Goal: Book appointment/travel/reservation

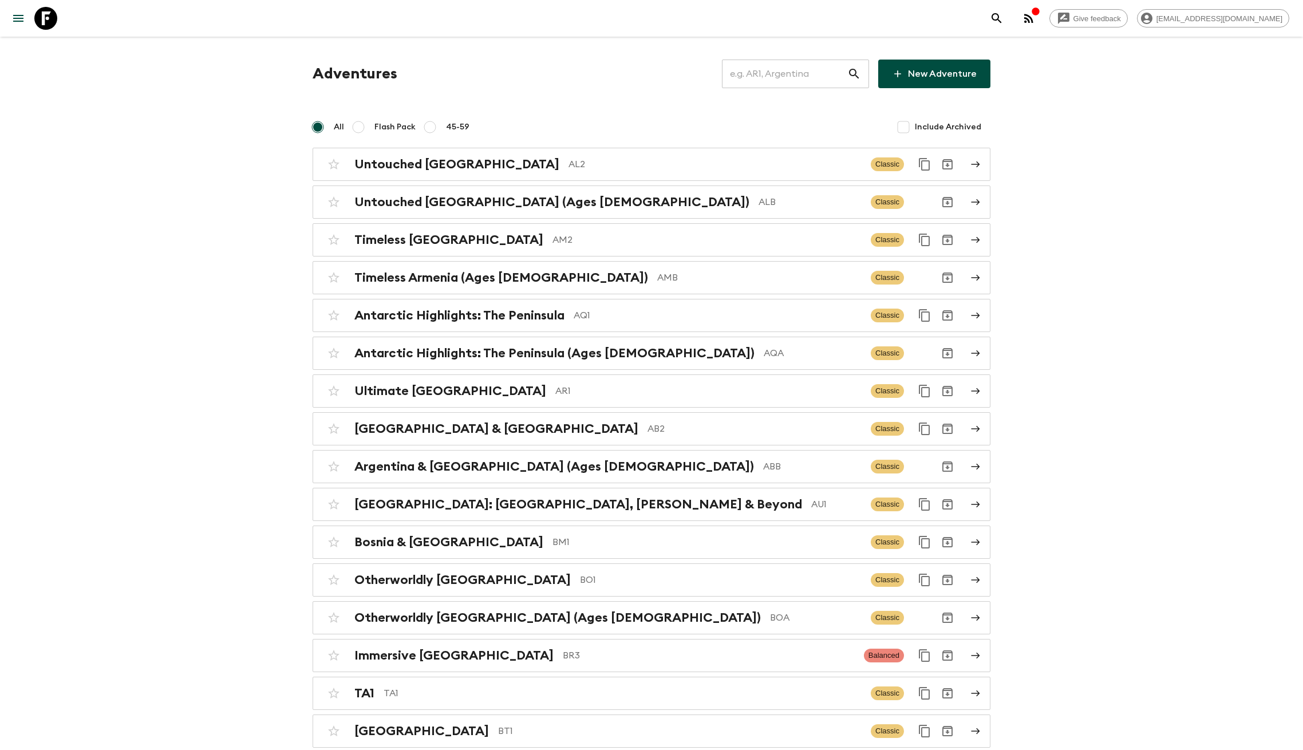
click at [779, 80] on input "text" at bounding box center [784, 74] width 125 height 32
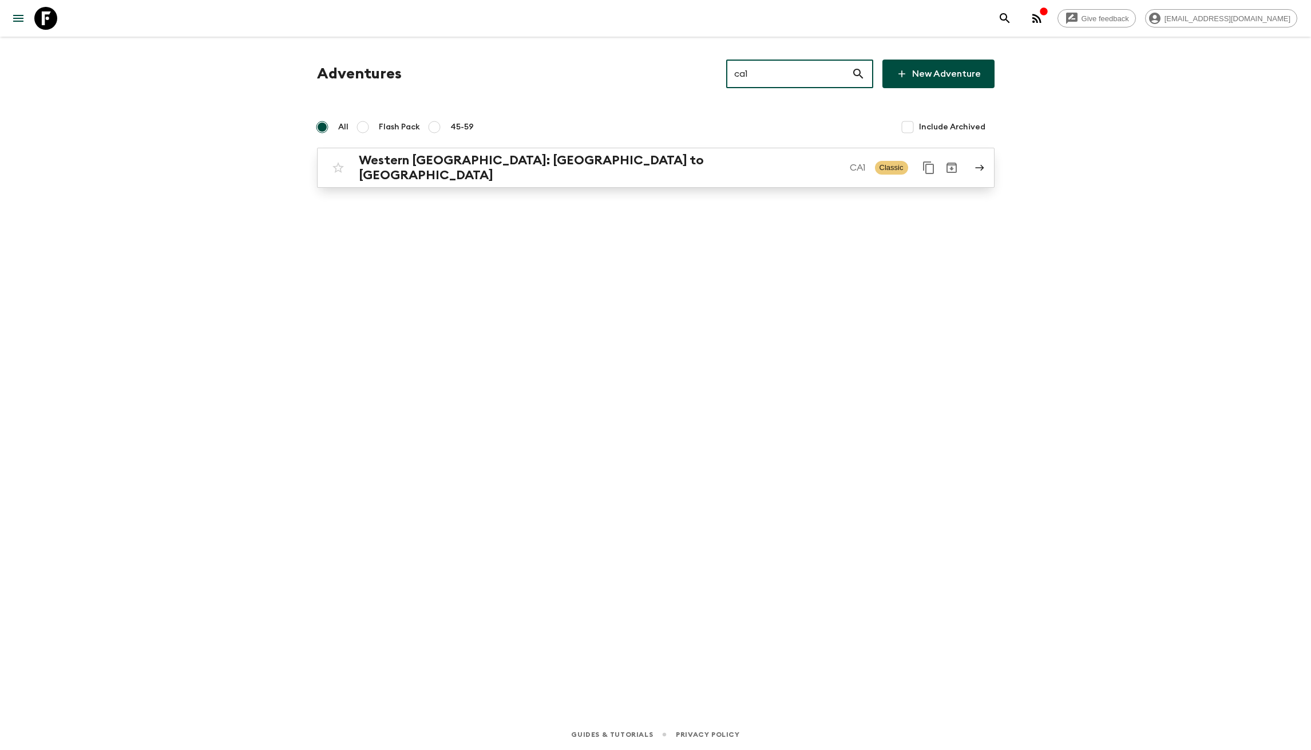
type input "ca1"
click at [850, 171] on p "CA1" at bounding box center [858, 168] width 16 height 14
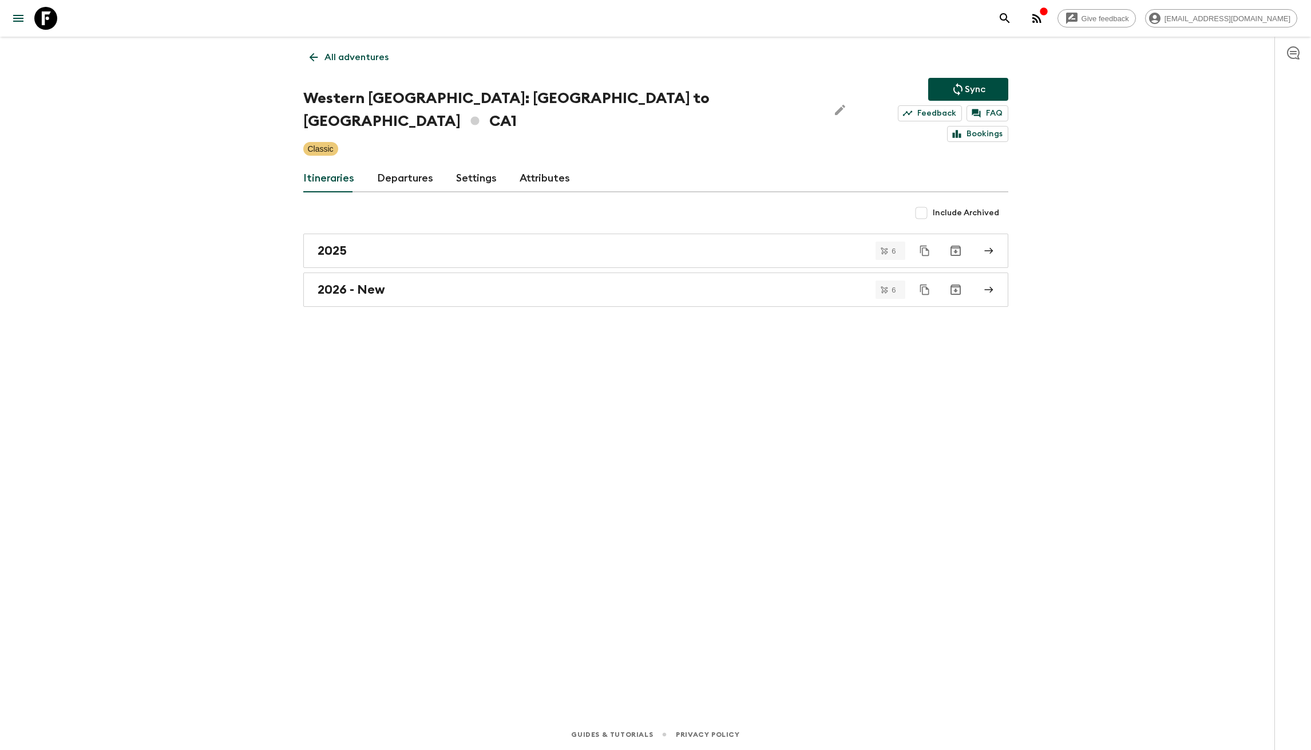
click at [383, 165] on link "Departures" at bounding box center [405, 178] width 56 height 27
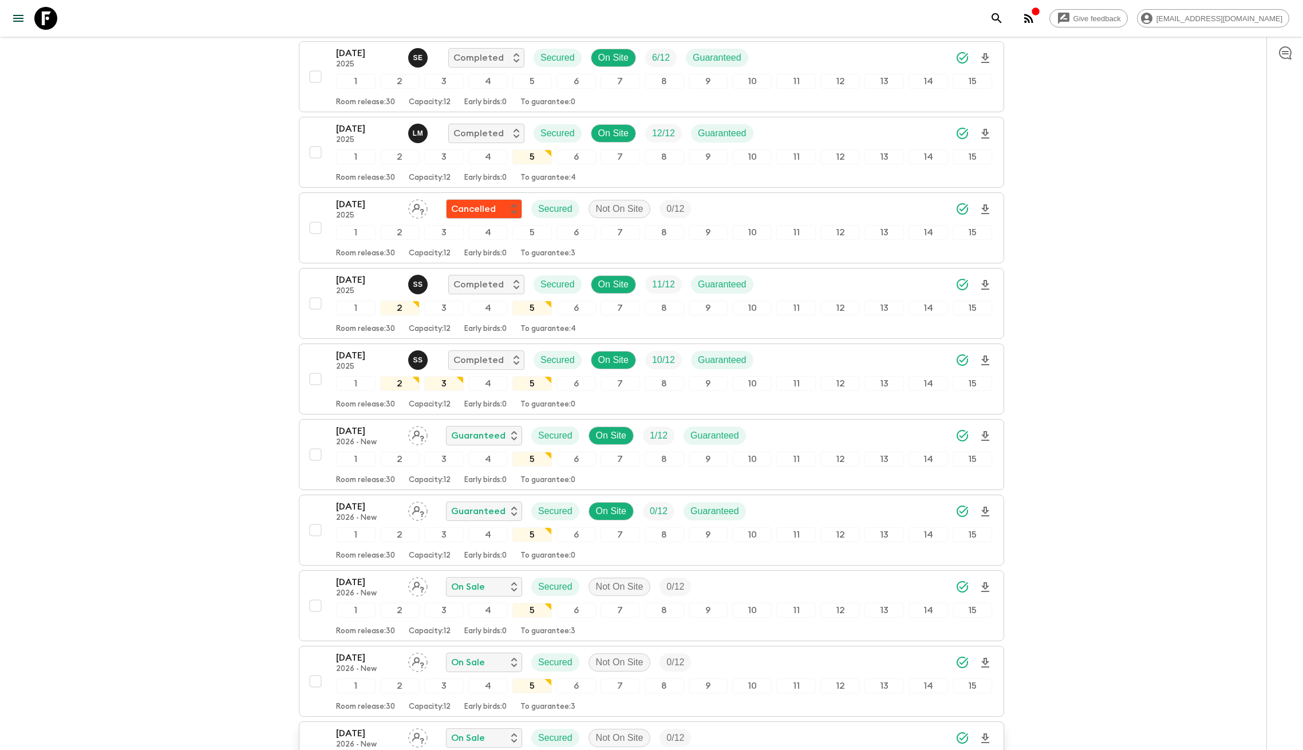
scroll to position [1118, 0]
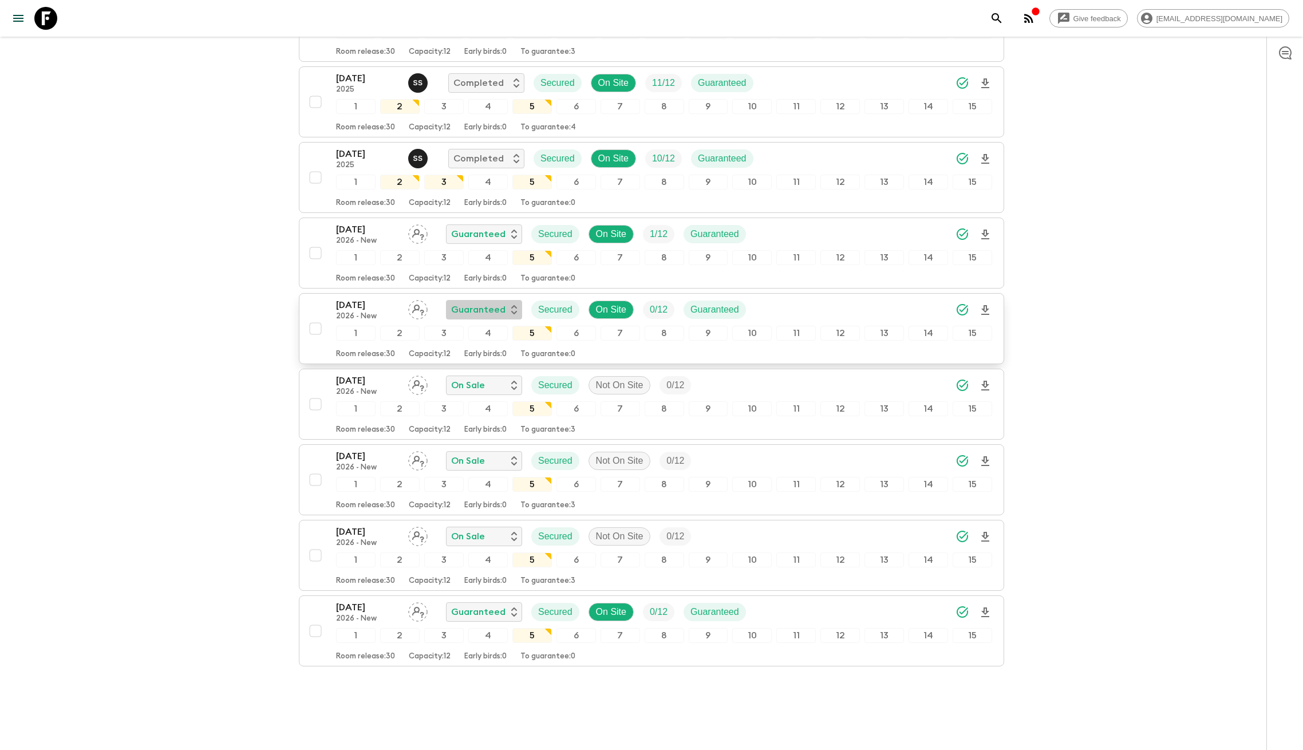
click at [497, 303] on p "Guaranteed" at bounding box center [478, 310] width 54 height 14
click at [191, 292] on div at bounding box center [655, 375] width 1311 height 750
click at [613, 303] on p "On Site" at bounding box center [611, 310] width 30 height 14
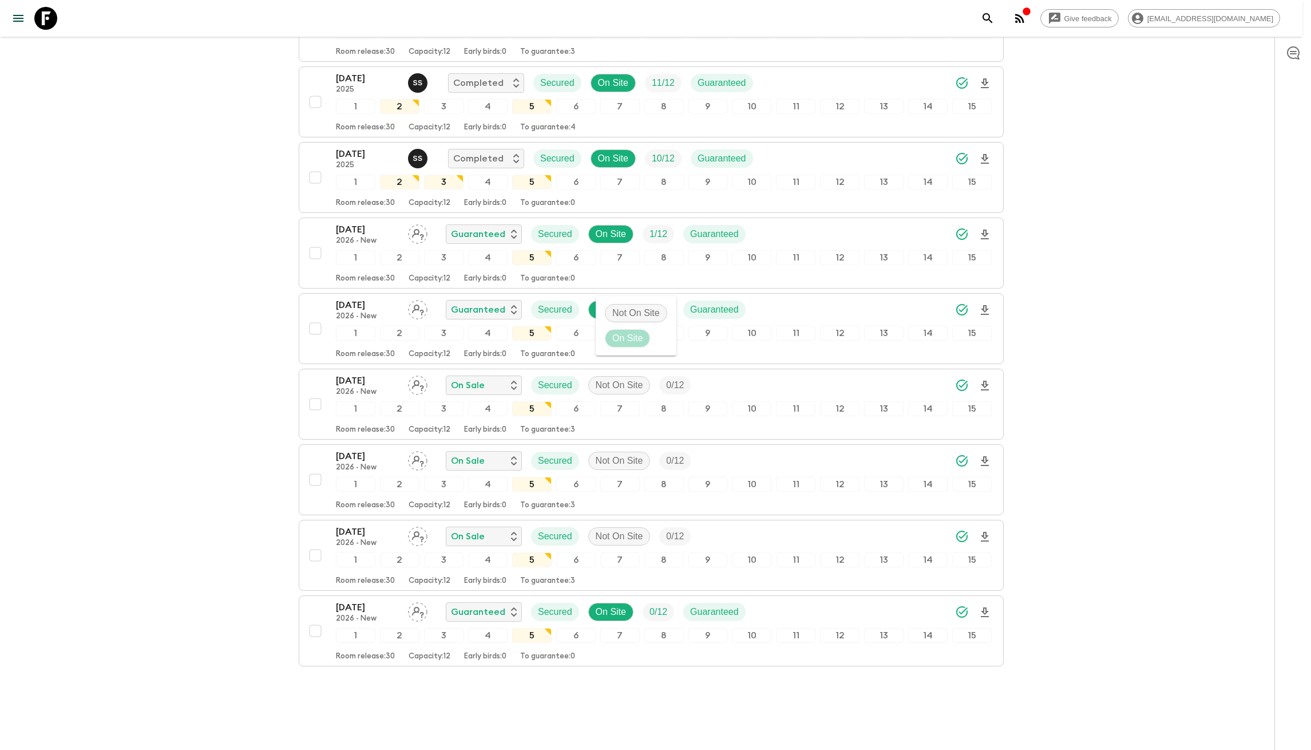
click at [565, 288] on div at bounding box center [655, 375] width 1311 height 750
click at [560, 303] on p "Secured" at bounding box center [555, 310] width 34 height 14
click at [650, 303] on p "0 / 12" at bounding box center [659, 310] width 18 height 14
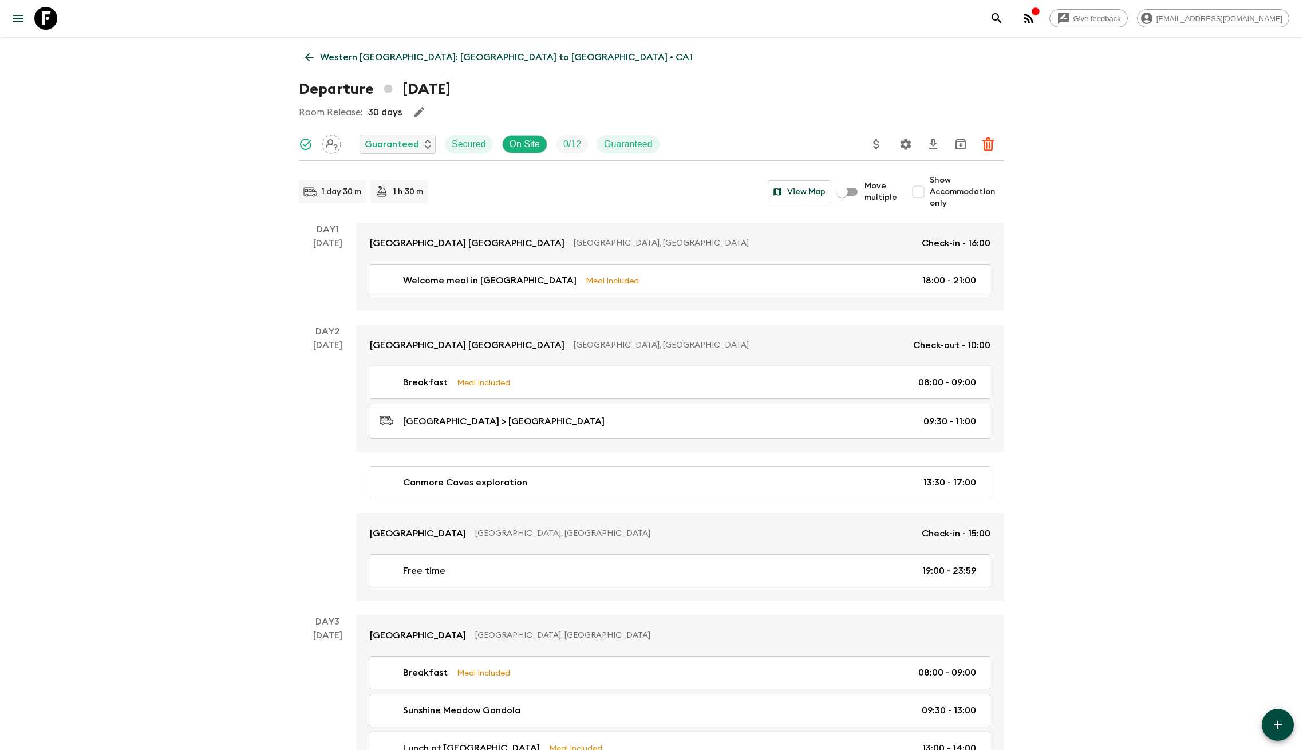
click at [703, 82] on div "Departure [DATE]" at bounding box center [651, 89] width 705 height 23
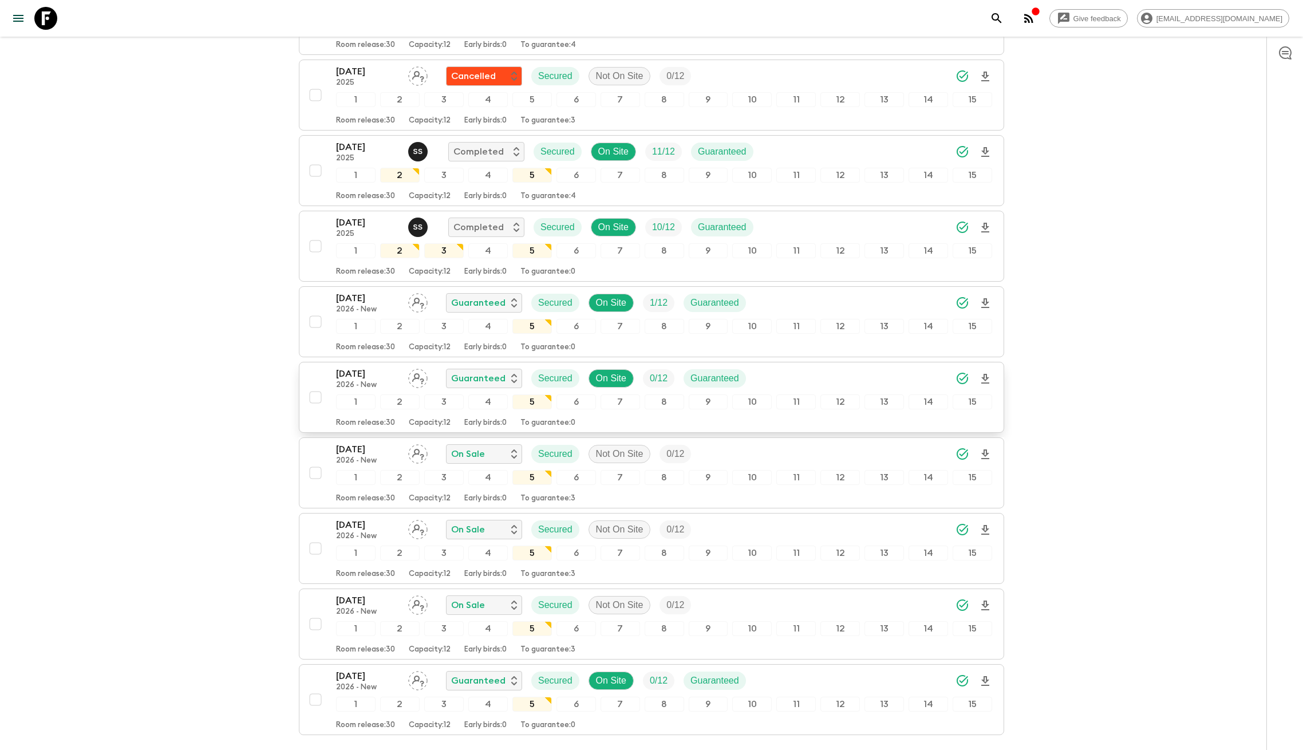
scroll to position [1118, 0]
